Goal: Information Seeking & Learning: Learn about a topic

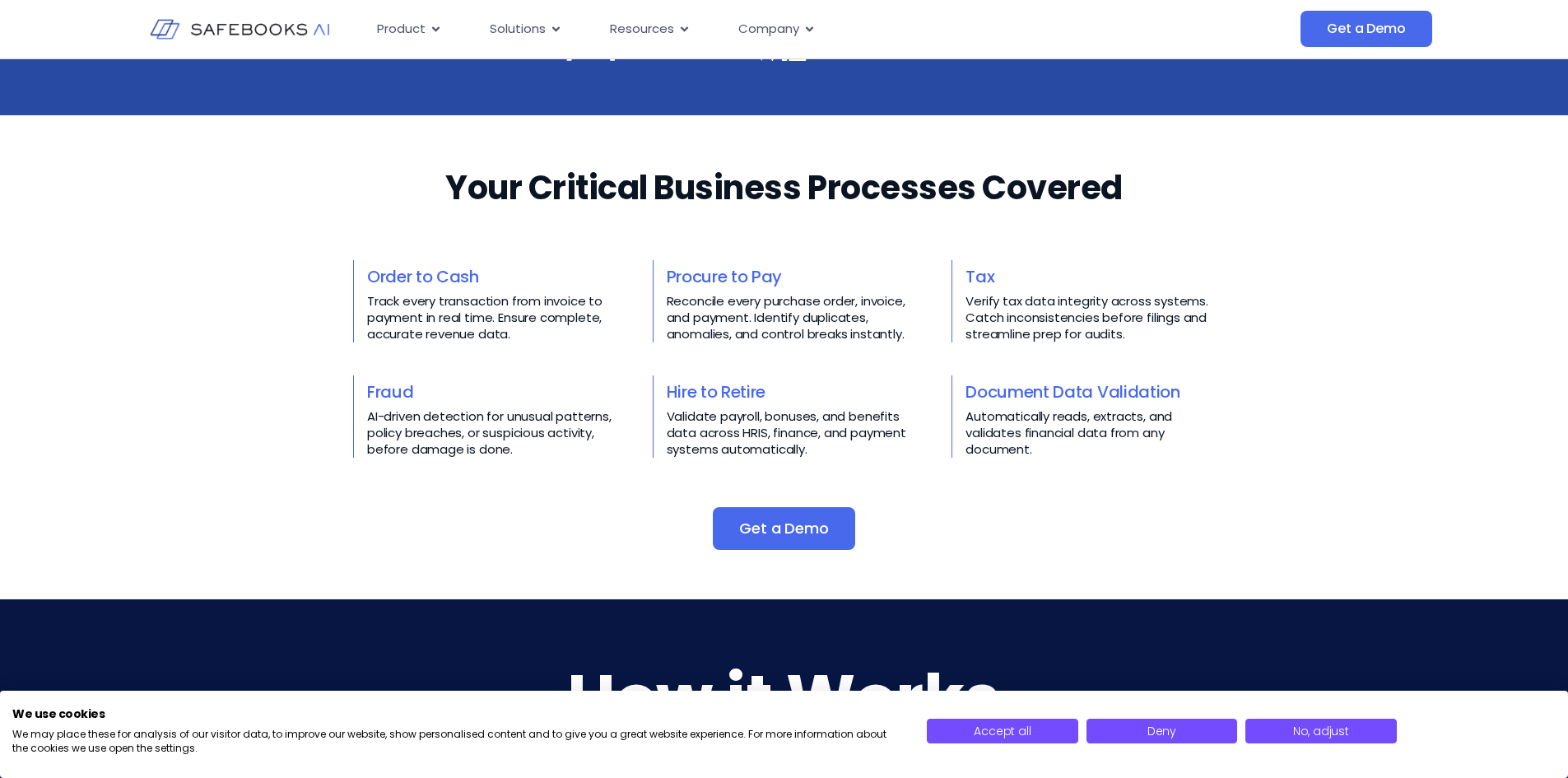
scroll to position [576, 0]
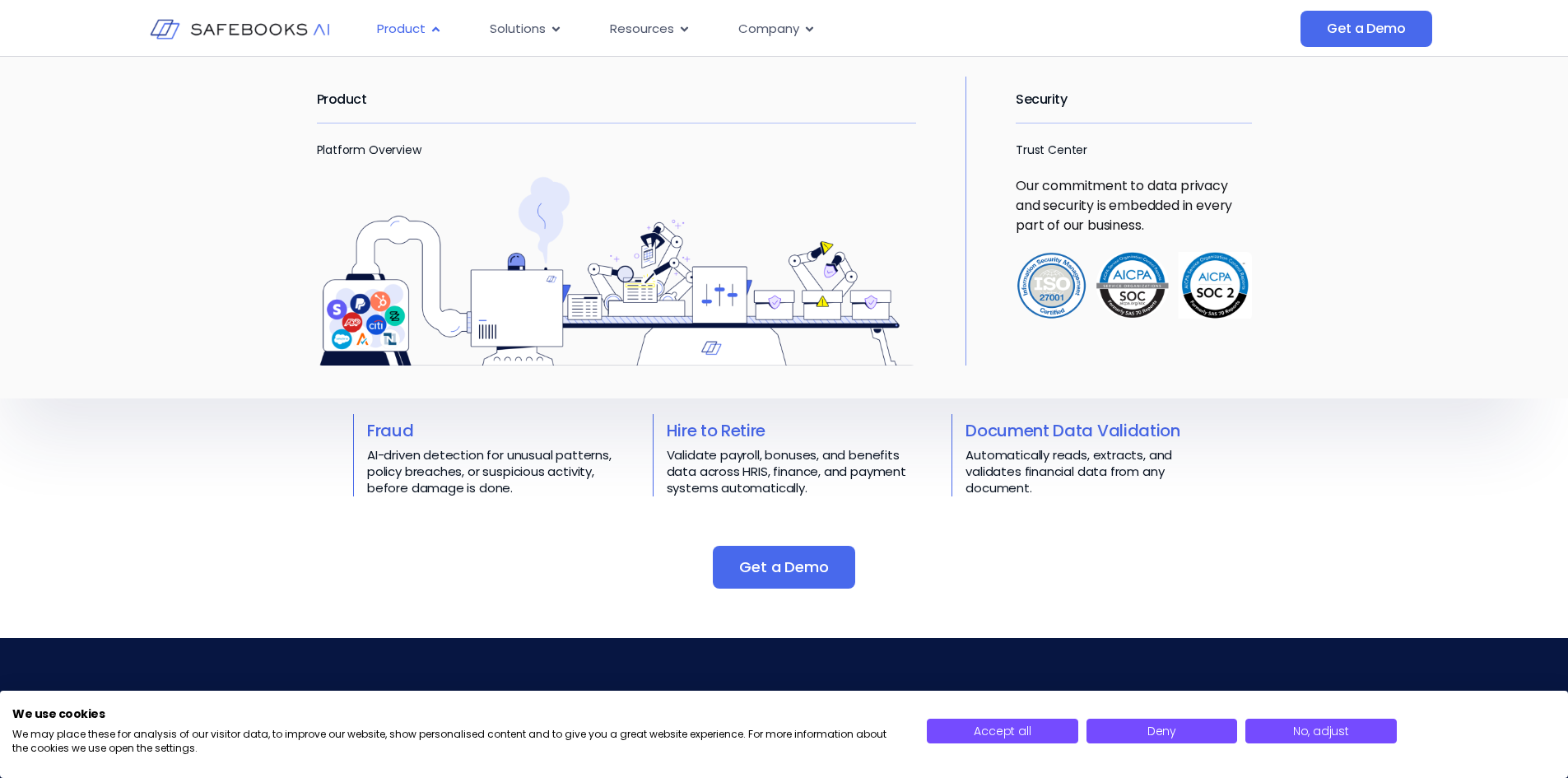
click at [432, 31] on icon "Menu" at bounding box center [436, 29] width 8 height 5
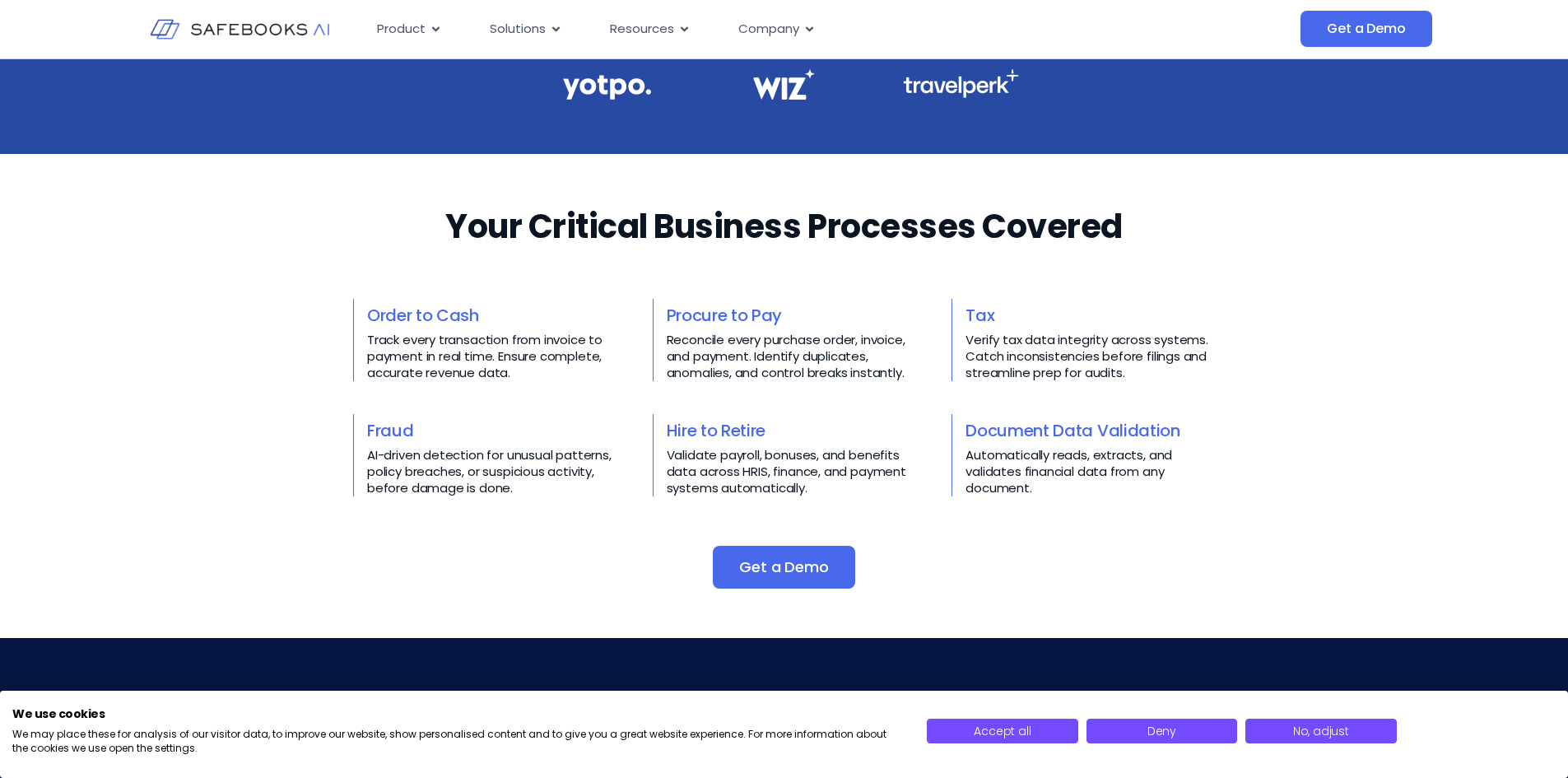
click at [243, 558] on div "Your Critical Business Processes Covered​​ Order to Cash Track every transactio…" at bounding box center [784, 395] width 1568 height 385
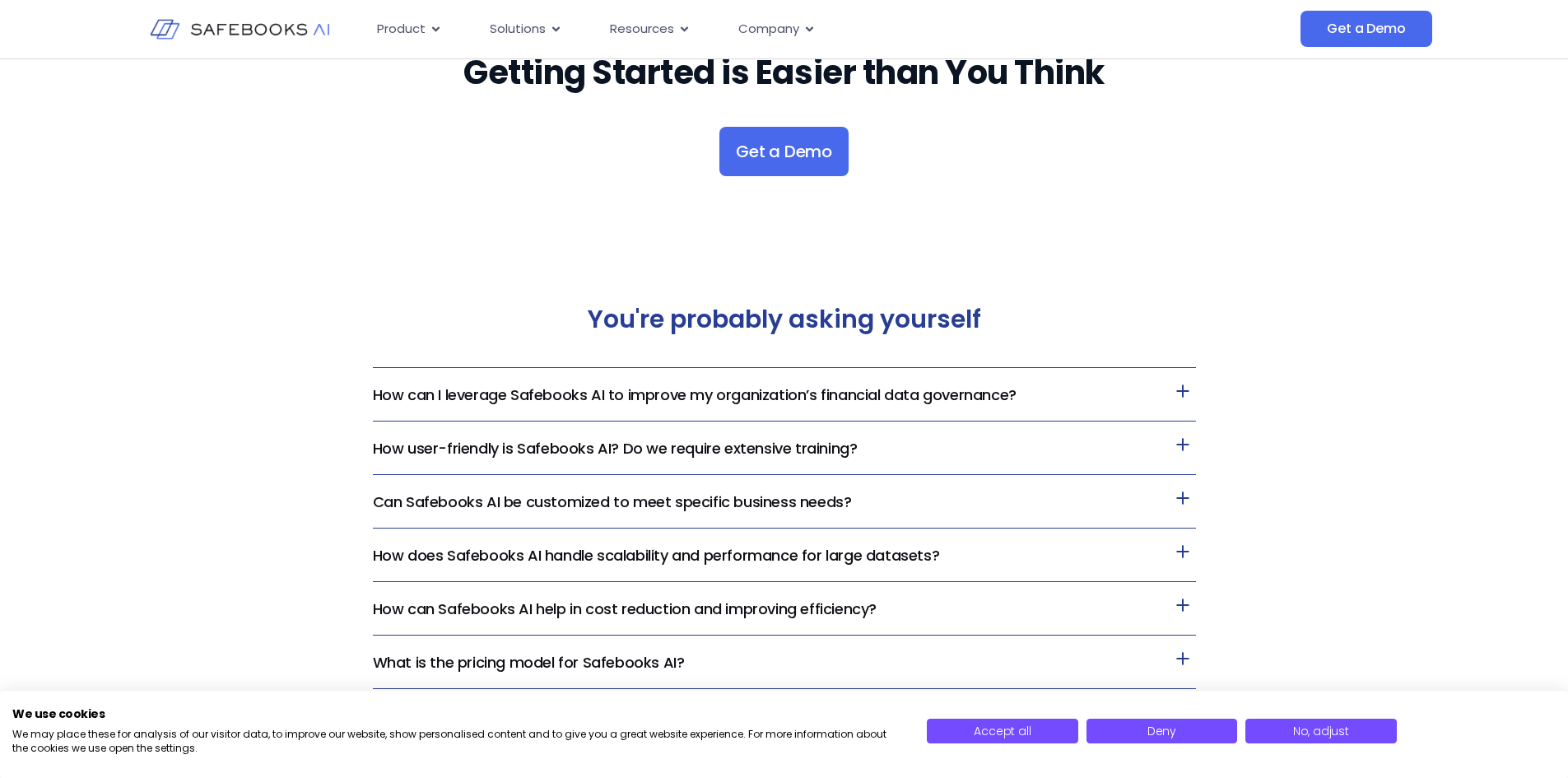
scroll to position [3292, 0]
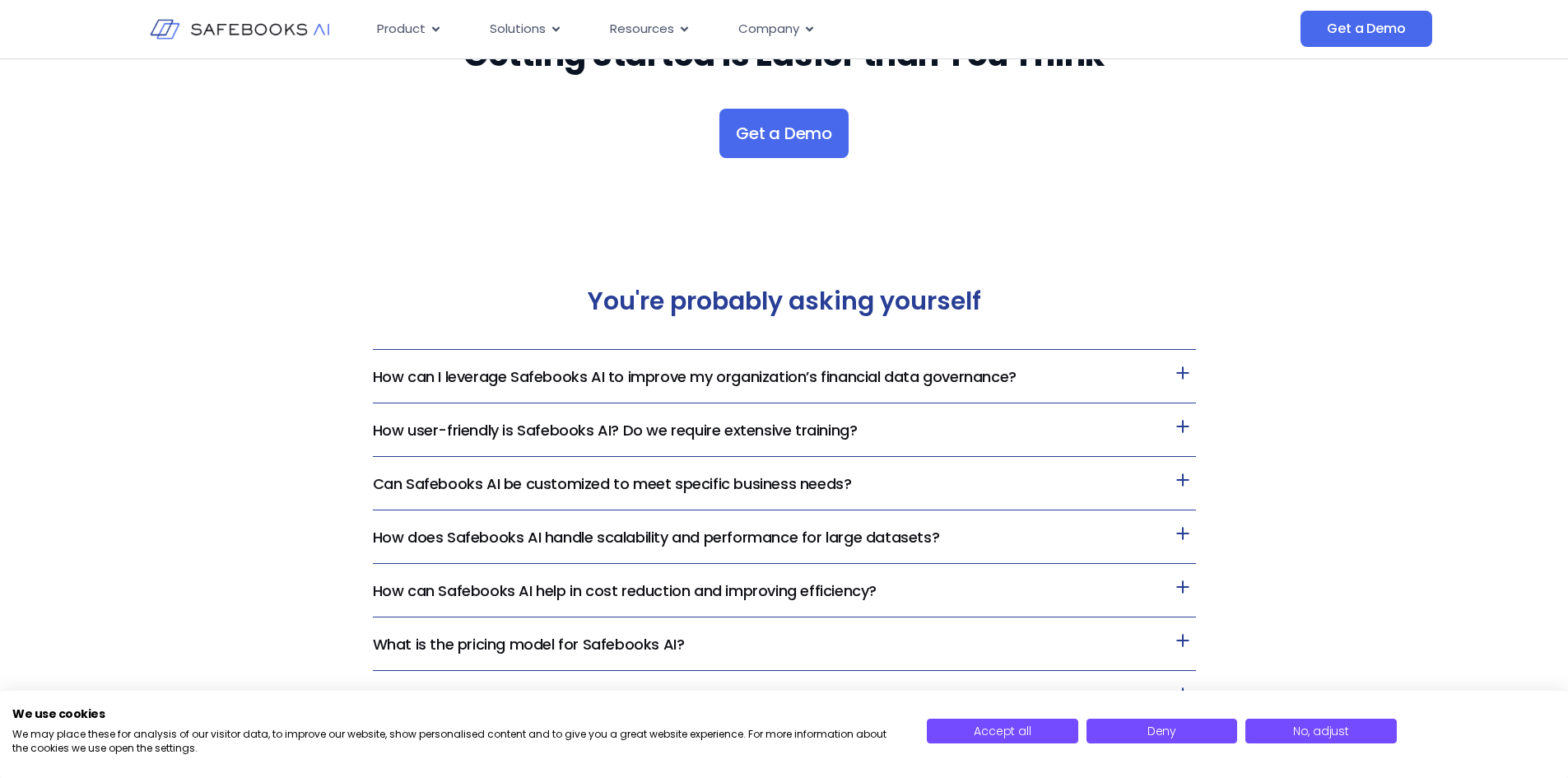
click at [575, 370] on link "How can I leverage Safebooks AI to improve my organization’s financial data gov…" at bounding box center [695, 376] width 644 height 21
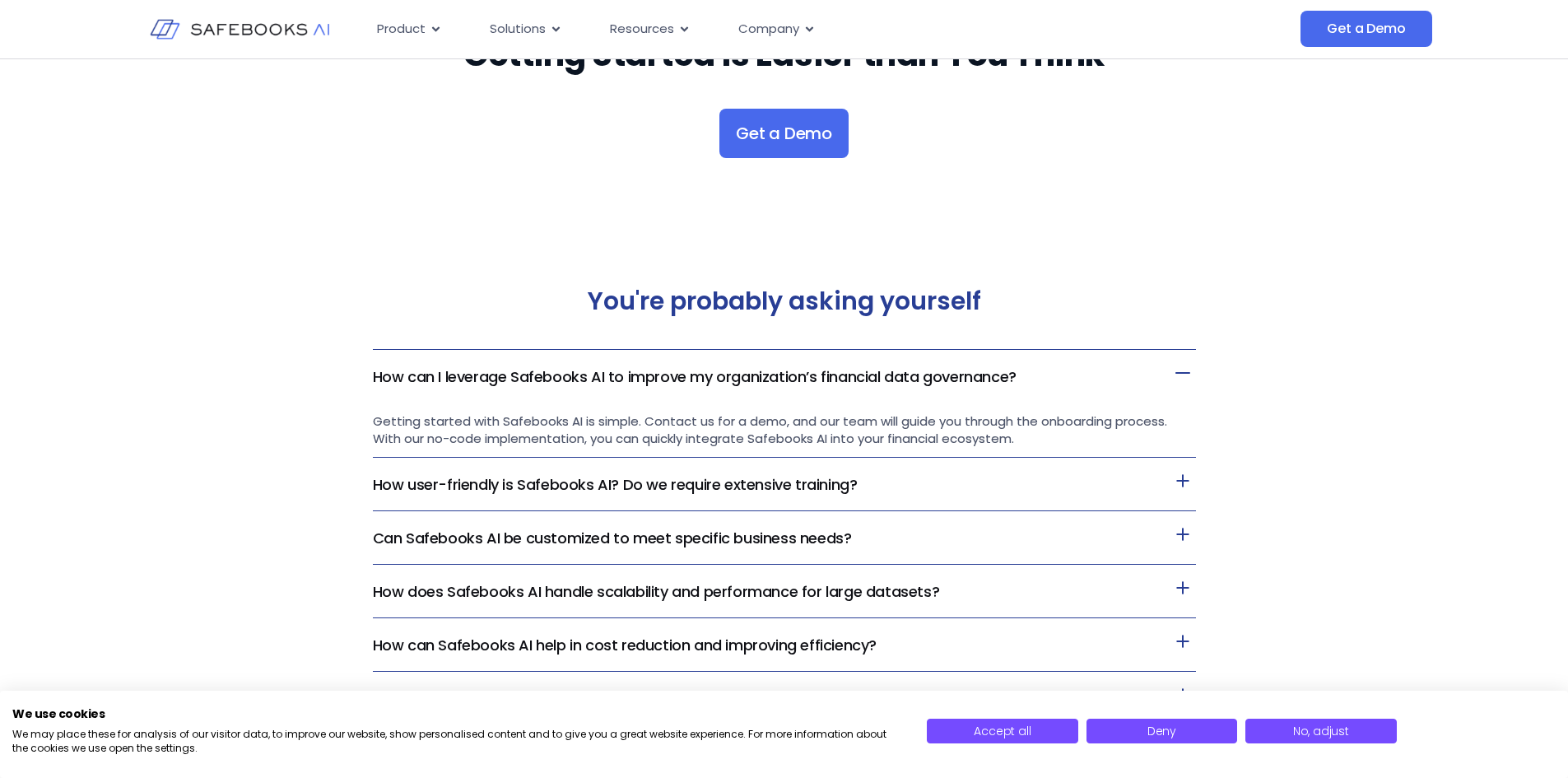
click at [575, 370] on link "How can I leverage Safebooks AI to improve my organization’s financial data gov…" at bounding box center [695, 376] width 644 height 21
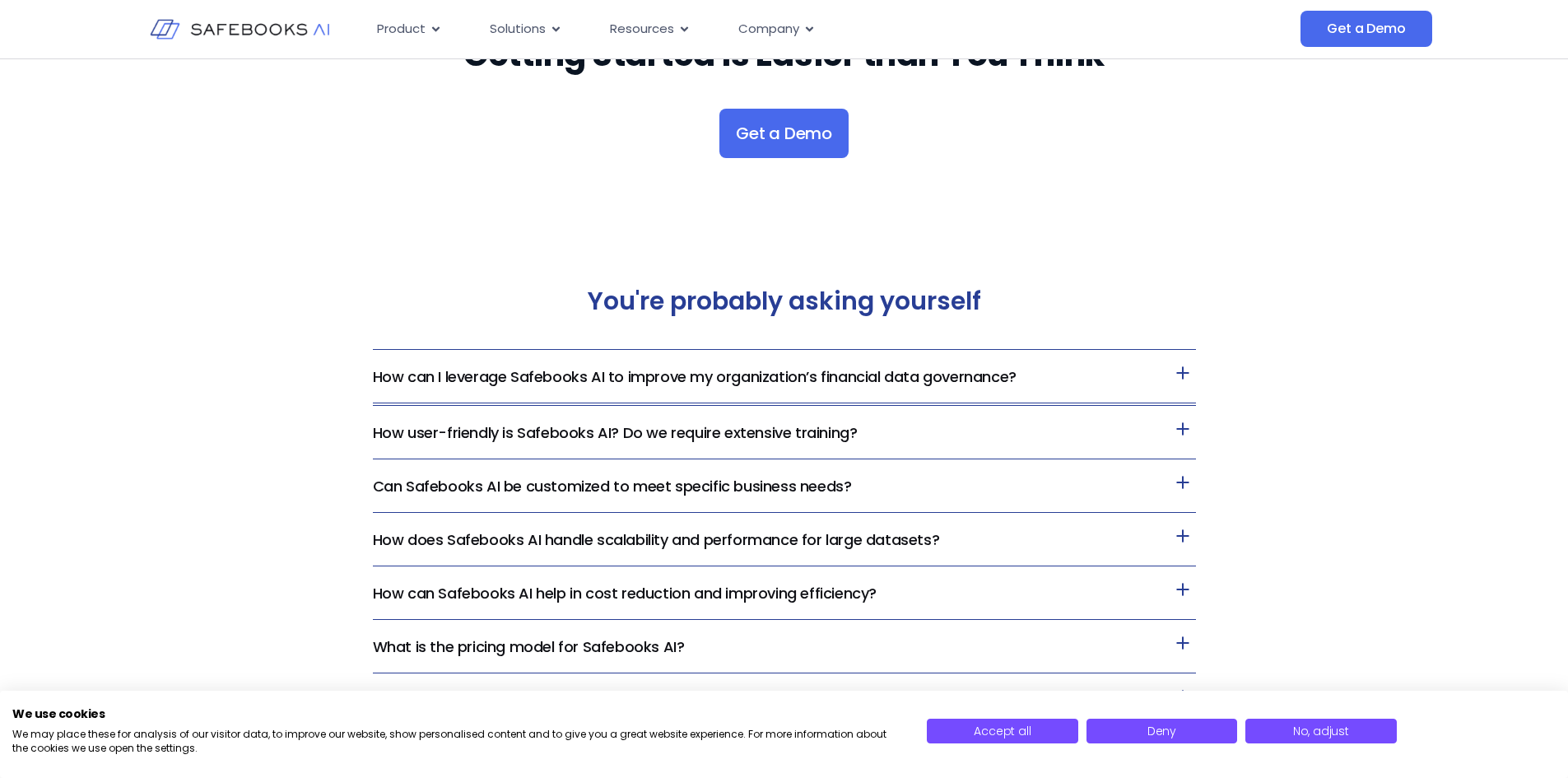
click at [569, 418] on h3 "How user-friendly is Safebooks AI? Do we require extensive training?" at bounding box center [785, 432] width 823 height 53
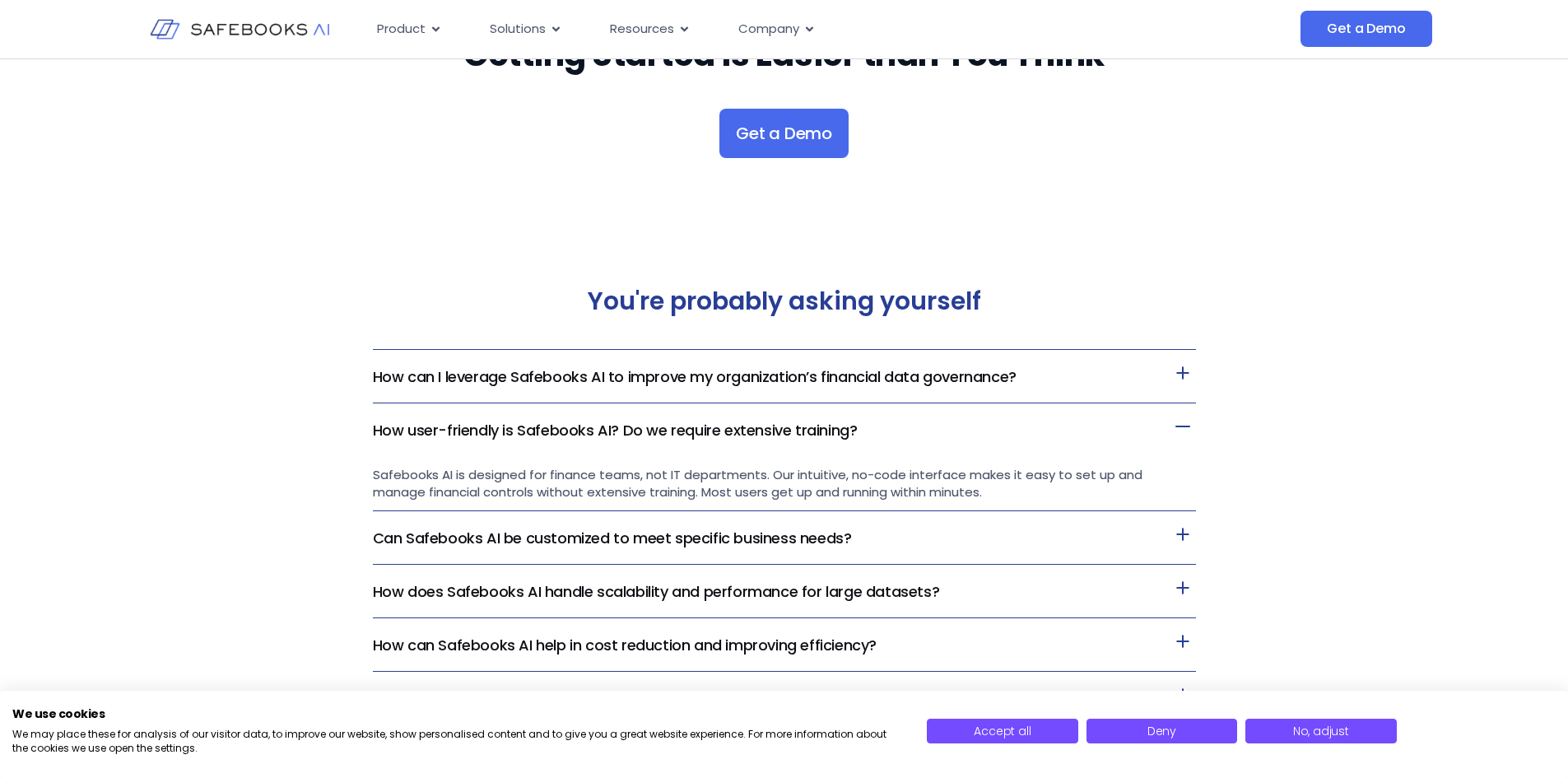
click at [569, 418] on h3 "How user-friendly is Safebooks AI? Do we require extensive training?" at bounding box center [785, 429] width 823 height 52
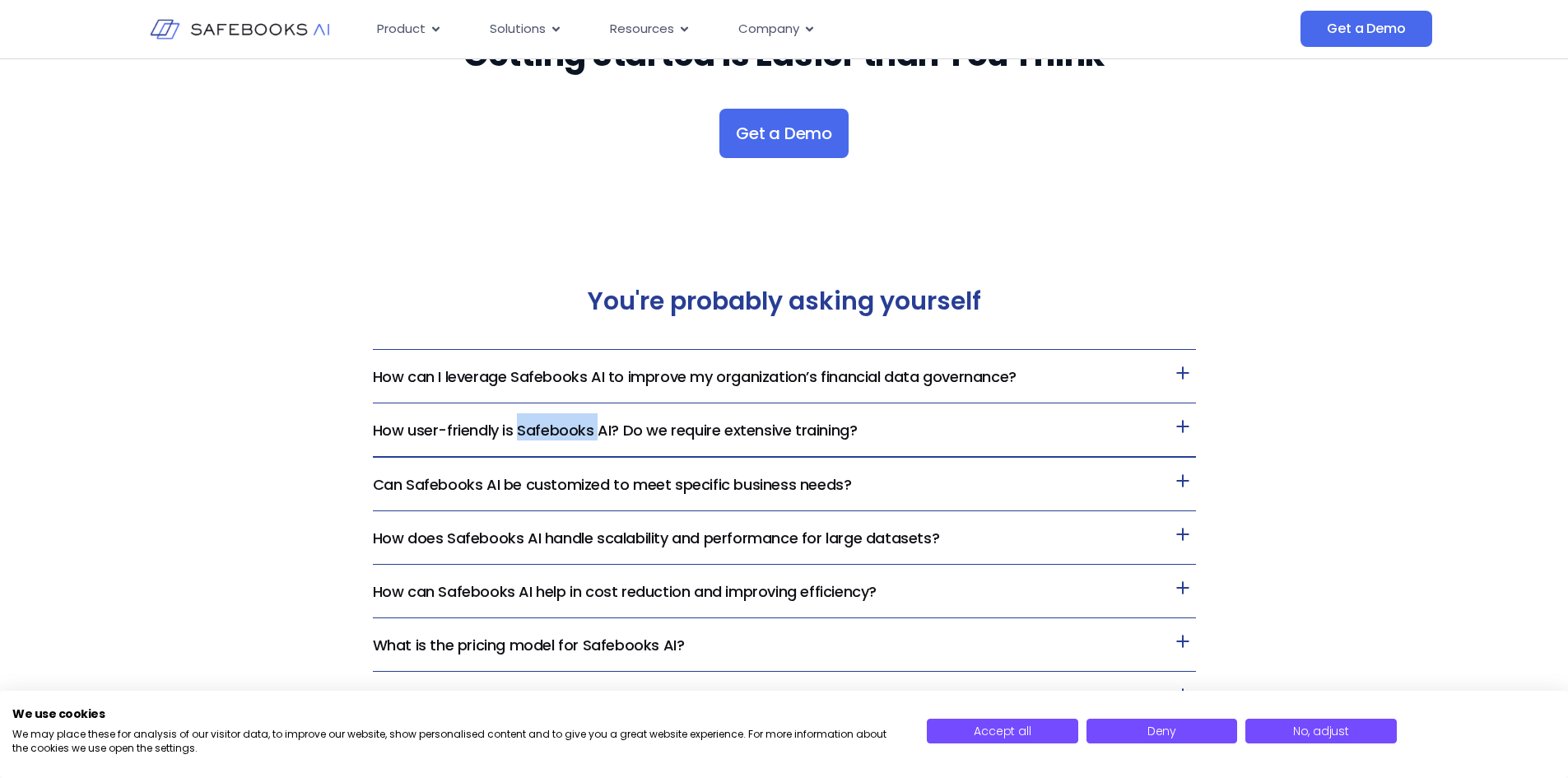
click at [569, 418] on h3 "How user-friendly is Safebooks AI? Do we require extensive training?" at bounding box center [785, 430] width 823 height 53
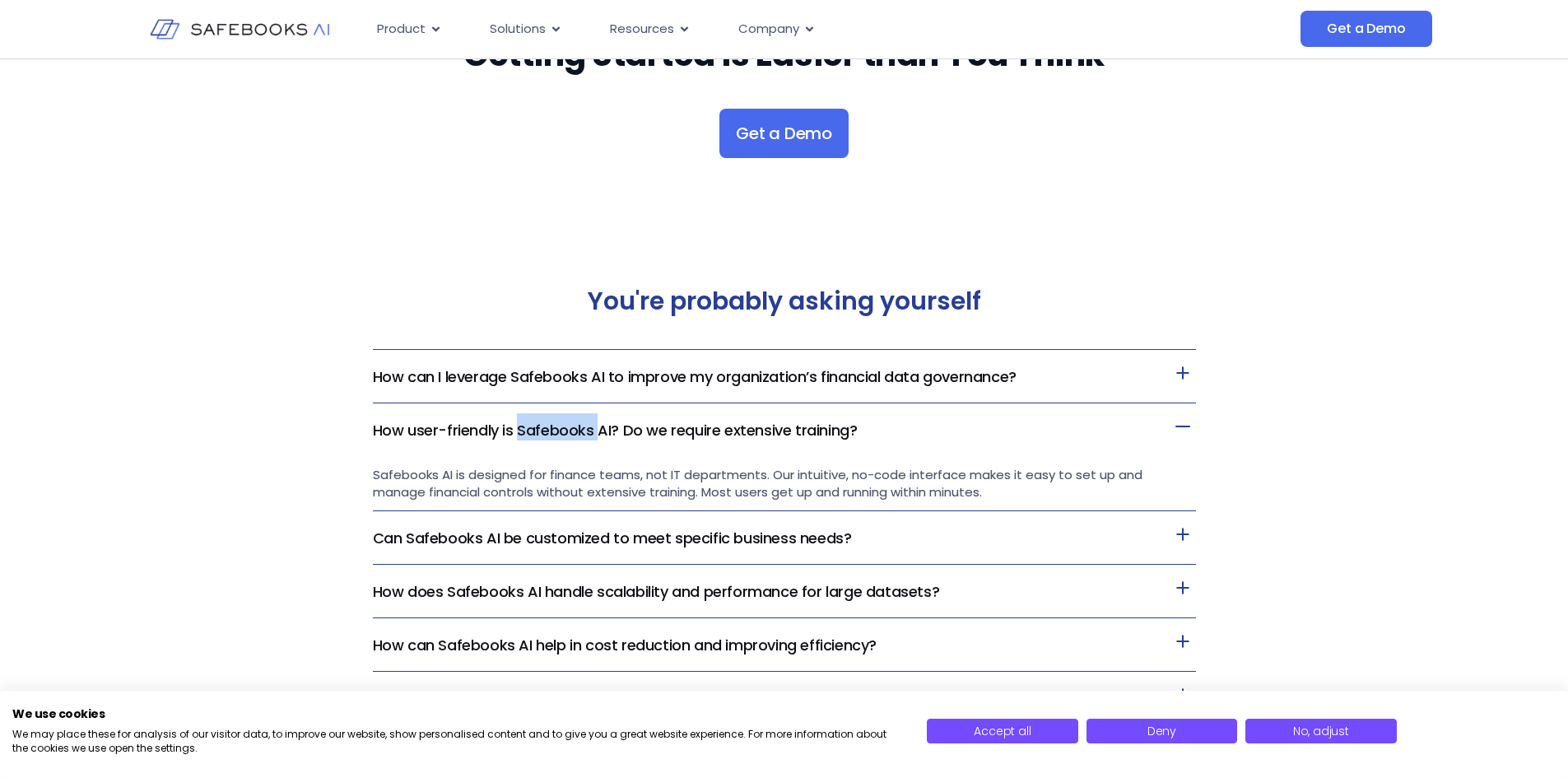
click at [569, 418] on h3 "How user-friendly is Safebooks AI? Do we require extensive training?" at bounding box center [785, 429] width 823 height 52
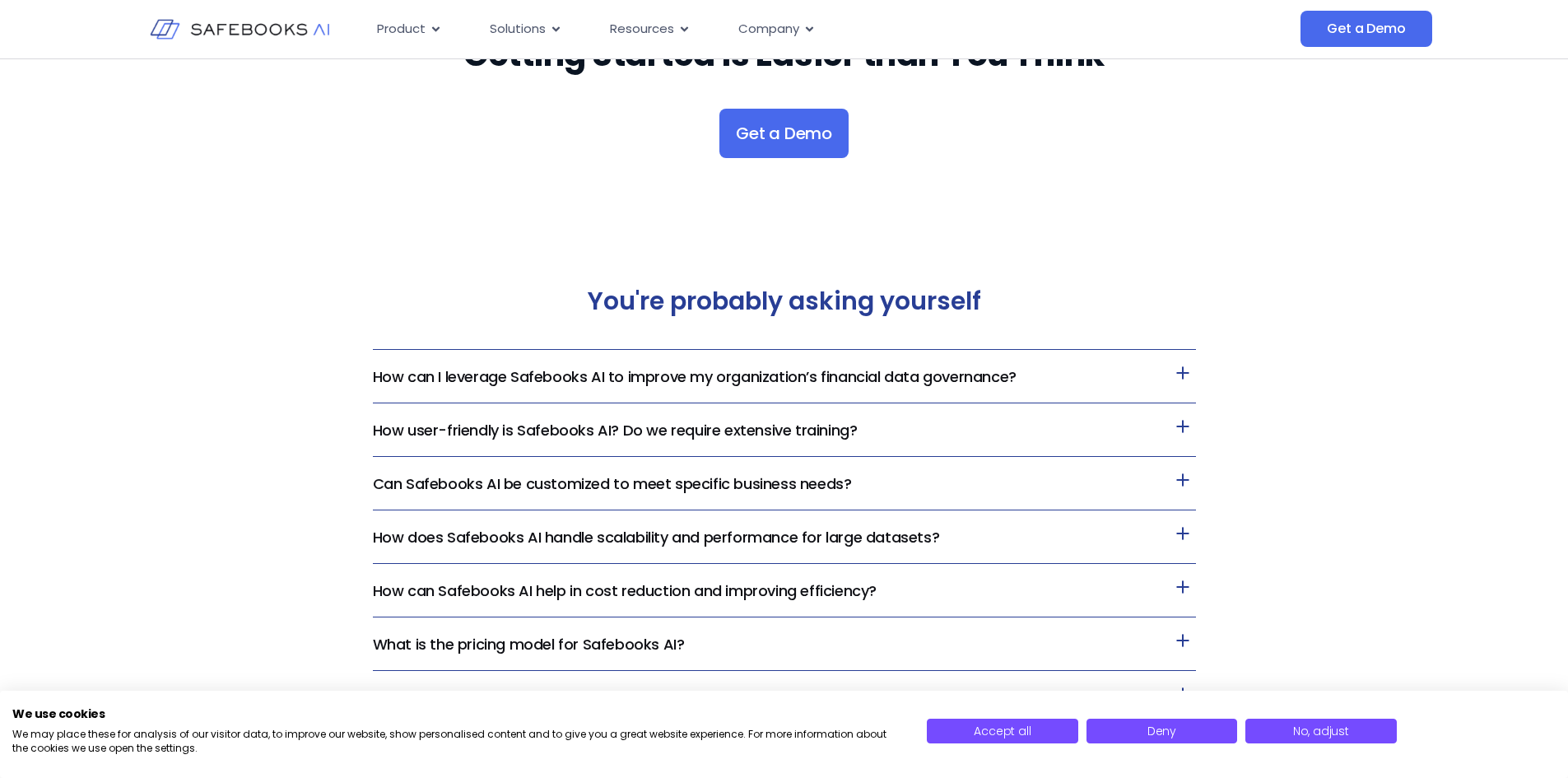
click at [239, 424] on div "You're probably asking yourself How can I leverage Safebooks AI to improve my o…" at bounding box center [784, 558] width 1568 height 670
click at [212, 423] on div "You're probably asking yourself How can I leverage Safebooks AI to improve my o…" at bounding box center [784, 558] width 1568 height 670
